Goal: Task Accomplishment & Management: Use online tool/utility

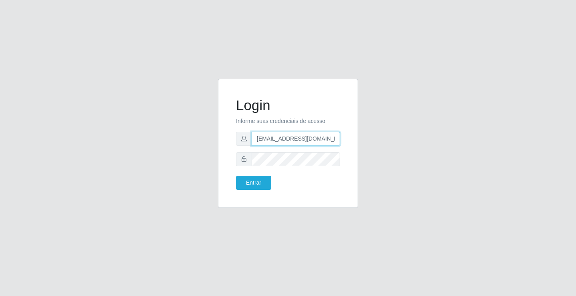
click at [336, 138] on input "[EMAIL_ADDRESS][DOMAIN_NAME]" at bounding box center [296, 139] width 88 height 14
type input "a"
type input "[EMAIL_ADDRESS][DOMAIN_NAME]"
click at [236, 176] on button "Entrar" at bounding box center [253, 183] width 35 height 14
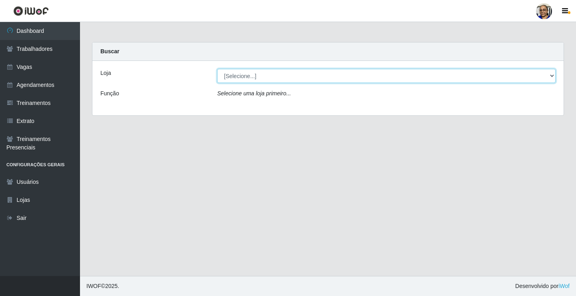
click at [552, 75] on select "[Selecione...] Mercadinho [GEOGRAPHIC_DATA]" at bounding box center [386, 76] width 339 height 14
select select "345"
click at [217, 69] on select "[Selecione...] Mercadinho [GEOGRAPHIC_DATA]" at bounding box center [386, 76] width 339 height 14
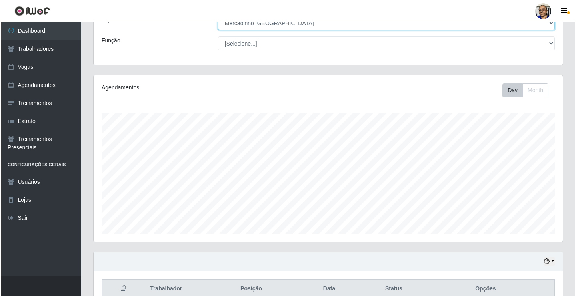
scroll to position [200, 0]
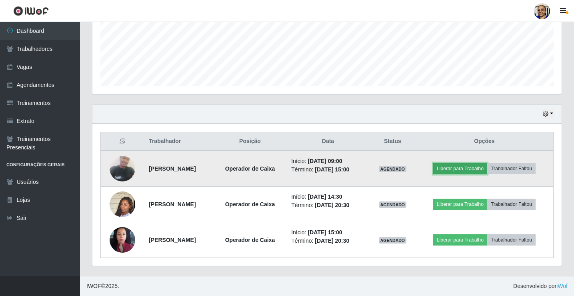
click at [471, 170] on button "Liberar para Trabalho" at bounding box center [461, 168] width 54 height 11
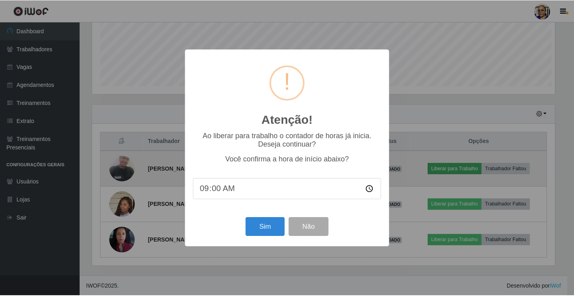
scroll to position [166, 465]
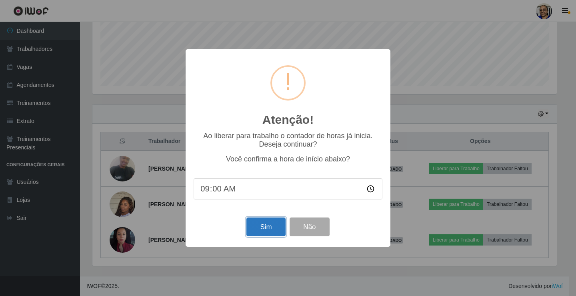
click at [269, 229] on button "Sim" at bounding box center [266, 226] width 39 height 19
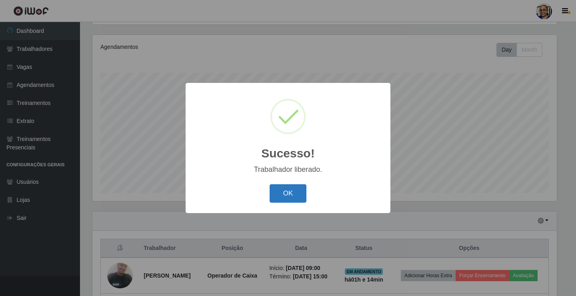
click at [285, 191] on button "OK" at bounding box center [288, 193] width 37 height 19
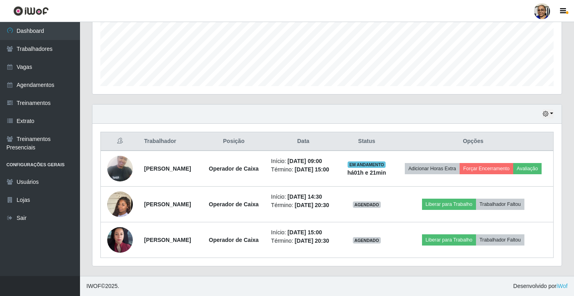
scroll to position [218, 0]
